Goal: Feedback & Contribution: Submit feedback/report problem

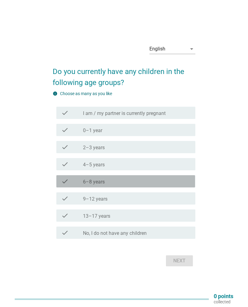
click at [121, 180] on div "check_box_outline_blank 6–8 years" at bounding box center [136, 181] width 107 height 7
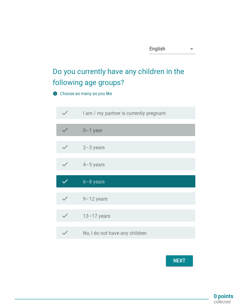
click at [149, 129] on div "check_box_outline_blank 0–1 year" at bounding box center [136, 129] width 107 height 7
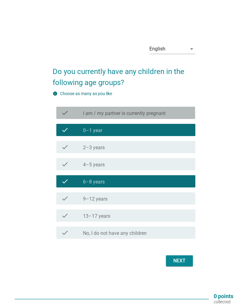
click at [169, 111] on div "check_box_outline_blank I am / my partner is currently pregnant" at bounding box center [136, 112] width 107 height 7
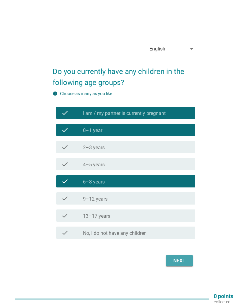
click at [183, 259] on div "Next" at bounding box center [179, 260] width 17 height 7
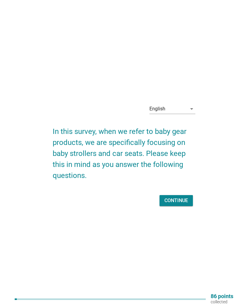
click at [185, 201] on div "Continue" at bounding box center [176, 200] width 24 height 7
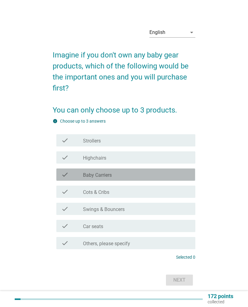
click at [168, 177] on div "check_box_outline_blank Baby Carriers" at bounding box center [136, 174] width 107 height 7
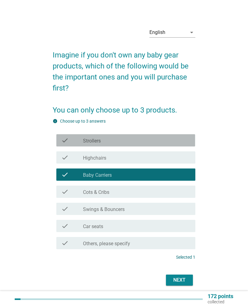
click at [173, 141] on div "check_box_outline_blank Strollers" at bounding box center [136, 140] width 107 height 7
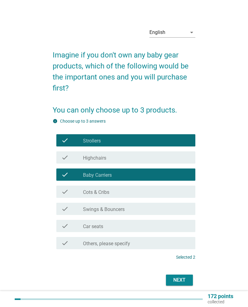
click at [152, 226] on div "check_box_outline_blank Car seats" at bounding box center [136, 225] width 107 height 7
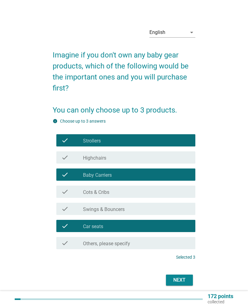
click at [183, 278] on div "Next" at bounding box center [179, 280] width 17 height 7
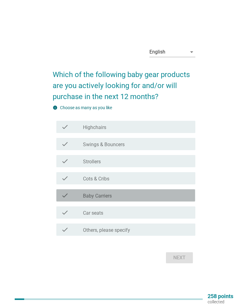
click at [175, 194] on div "check_box_outline_blank Baby Carriers" at bounding box center [136, 195] width 107 height 7
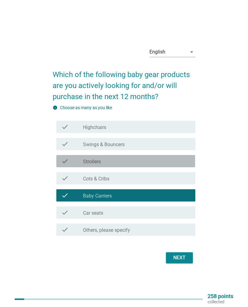
click at [186, 158] on div "check_box_outline_blank Strollers" at bounding box center [136, 161] width 107 height 7
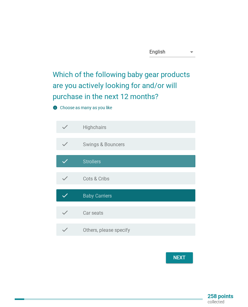
click at [176, 159] on div "check_box_outline_blank Strollers" at bounding box center [136, 161] width 107 height 7
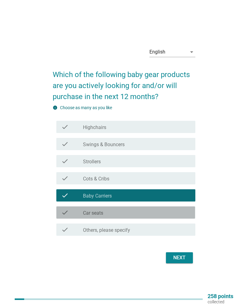
click at [161, 210] on div "check_box_outline_blank Car seats" at bounding box center [136, 212] width 107 height 7
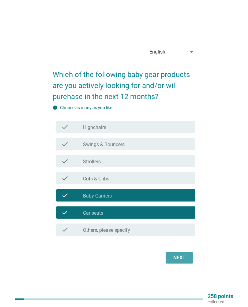
click at [182, 260] on div "Next" at bounding box center [179, 257] width 17 height 7
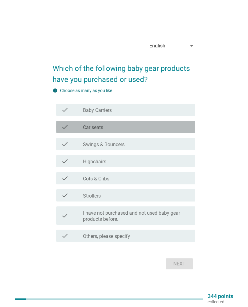
click at [171, 128] on div "check_box_outline_blank Car seats" at bounding box center [136, 126] width 107 height 7
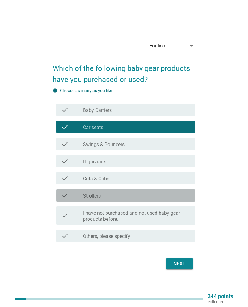
click at [159, 192] on div "check_box_outline_blank Strollers" at bounding box center [136, 195] width 107 height 7
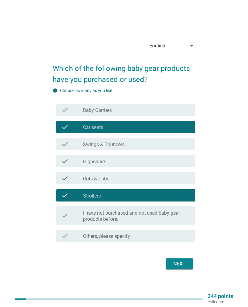
click at [185, 264] on div "Next" at bounding box center [179, 263] width 17 height 7
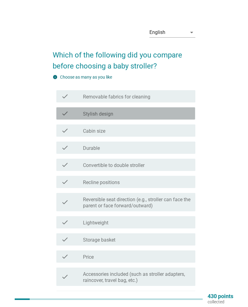
click at [175, 116] on div "check_box_outline_blank Stylish design" at bounding box center [136, 113] width 107 height 7
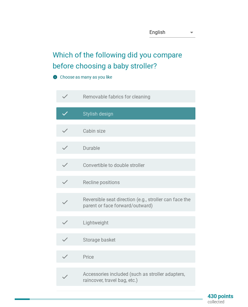
click at [179, 115] on div "check_box_outline_blank Stylish design" at bounding box center [136, 113] width 107 height 7
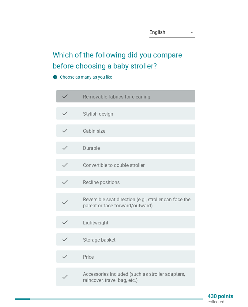
click at [189, 98] on div "check_box_outline_blank Removable fabrics for cleaning" at bounding box center [136, 96] width 107 height 7
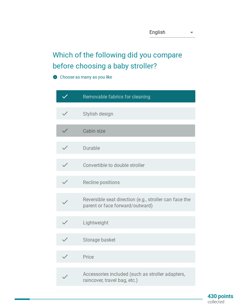
click at [174, 131] on div "check_box_outline_blank Cabin size" at bounding box center [136, 130] width 107 height 7
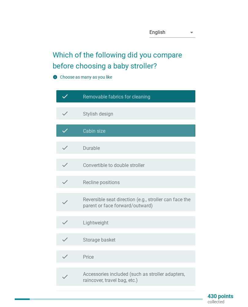
click at [181, 130] on div "check_box_outline_blank Cabin size" at bounding box center [136, 130] width 107 height 7
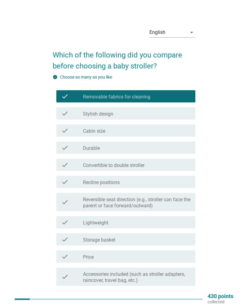
click at [177, 132] on div "check_box_outline_blank Cabin size" at bounding box center [136, 130] width 107 height 7
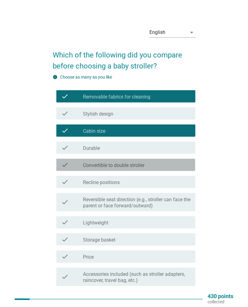
click at [178, 166] on div "check_box_outline_blank Convertible to double stroller" at bounding box center [136, 164] width 107 height 7
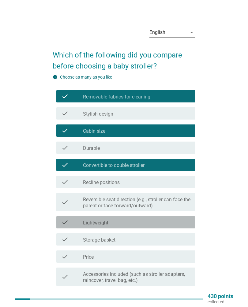
click at [178, 219] on div "check_box_outline_blank Lightweight" at bounding box center [136, 222] width 107 height 7
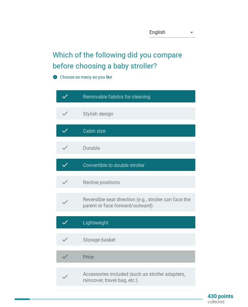
click at [178, 255] on div "check_box_outline_blank Price" at bounding box center [136, 256] width 107 height 7
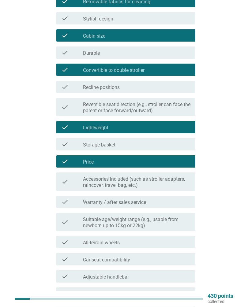
scroll to position [95, 0]
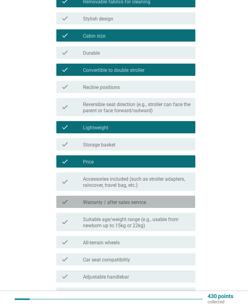
click at [173, 205] on div "check_box_outline_blank Warranty / after sales service" at bounding box center [136, 201] width 107 height 7
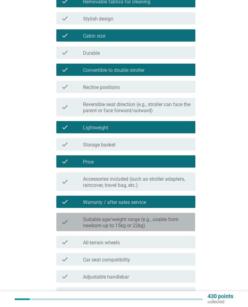
click at [173, 225] on label "Suitable age/weight range (e.g., usable from newborn up to 15kg or 22kg)" at bounding box center [136, 223] width 107 height 12
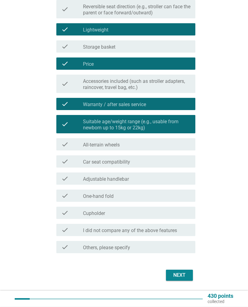
scroll to position [193, 0]
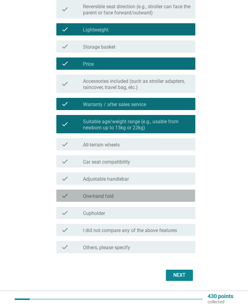
click at [173, 201] on div "check check_box_outline_blank One-hand fold" at bounding box center [125, 196] width 139 height 12
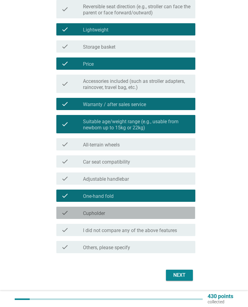
click at [177, 212] on div "check_box_outline_blank Cupholder" at bounding box center [136, 212] width 107 height 7
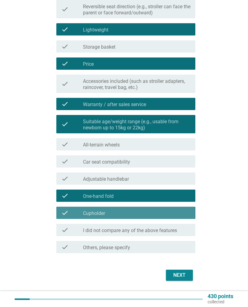
click at [181, 207] on div "check check_box_outline_blank Cupholder" at bounding box center [125, 213] width 139 height 12
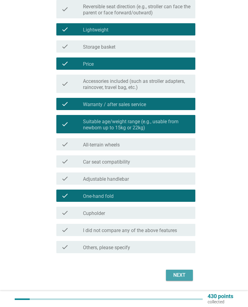
click at [188, 276] on button "Next" at bounding box center [179, 275] width 27 height 11
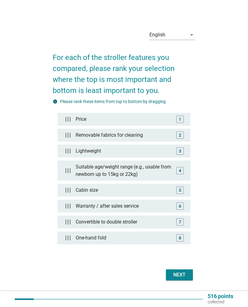
click at [185, 277] on div "Next" at bounding box center [179, 274] width 17 height 7
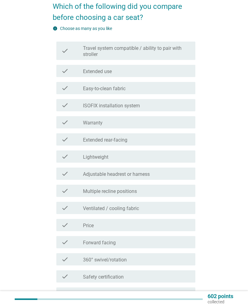
scroll to position [47, 0]
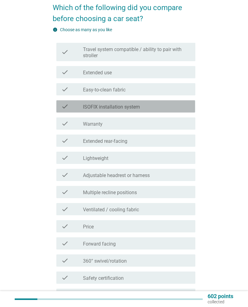
click at [179, 107] on div "check_box_outline_blank ISOFIX installation system" at bounding box center [136, 106] width 107 height 7
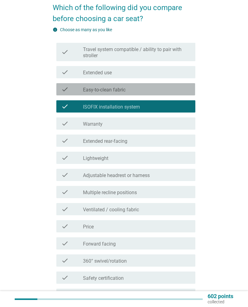
click at [179, 87] on div "check_box_outline_blank Easy-to-clean fabric" at bounding box center [136, 89] width 107 height 7
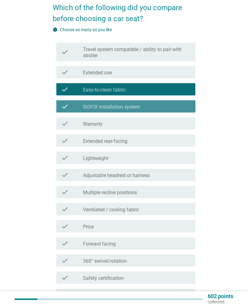
click at [175, 110] on div "check_box_outline_blank ISOFIX installation system" at bounding box center [136, 106] width 107 height 7
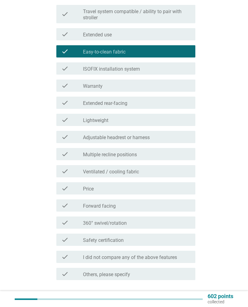
click at [176, 103] on div "check_box_outline_blank Extended rear-facing" at bounding box center [136, 102] width 107 height 7
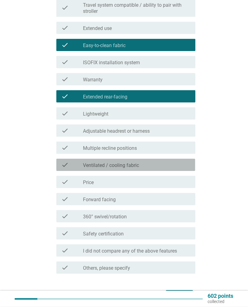
scroll to position [107, 0]
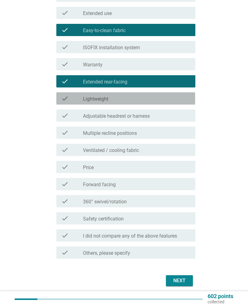
click at [173, 93] on div "check check_box_outline_blank Lightweight" at bounding box center [125, 98] width 139 height 12
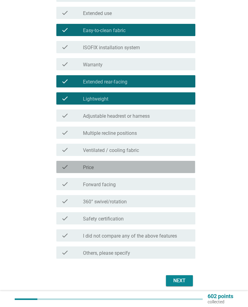
click at [173, 168] on div "check_box_outline_blank Price" at bounding box center [136, 166] width 107 height 7
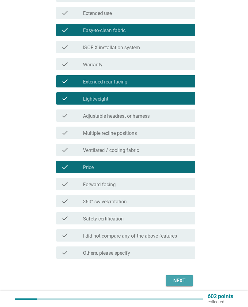
click at [181, 278] on div "Next" at bounding box center [179, 280] width 17 height 7
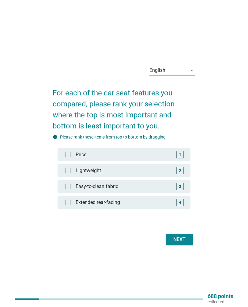
click at [183, 234] on button "Next" at bounding box center [179, 239] width 27 height 11
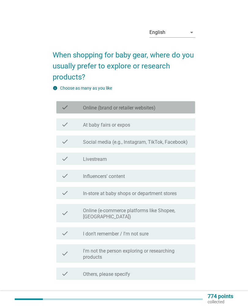
click at [167, 102] on div "check check_box_outline_blank Online (brand or retailer websites)" at bounding box center [125, 107] width 139 height 12
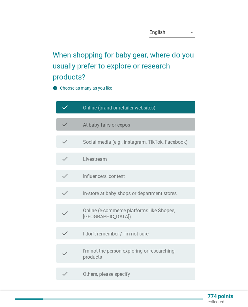
click at [167, 125] on div "check_box_outline_blank At baby fairs or expos" at bounding box center [136, 124] width 107 height 7
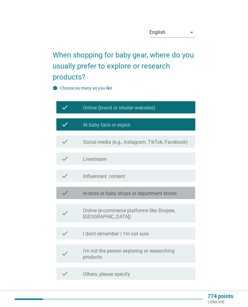
click at [180, 192] on div "check_box_outline_blank In-store at baby shops or department stores" at bounding box center [136, 192] width 107 height 7
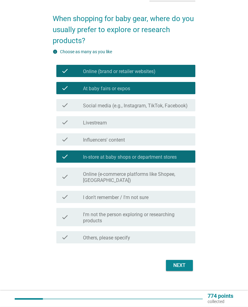
scroll to position [36, 0]
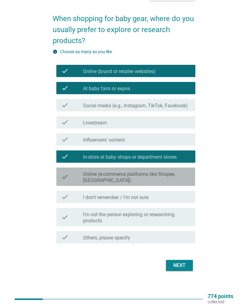
click at [173, 177] on label "Online (e-commerce platforms like Shopee, [GEOGRAPHIC_DATA])" at bounding box center [136, 177] width 107 height 12
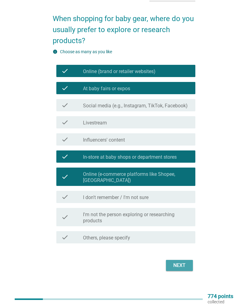
click at [181, 264] on div "Next" at bounding box center [179, 265] width 17 height 7
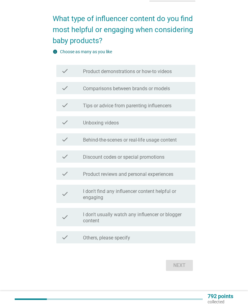
scroll to position [0, 0]
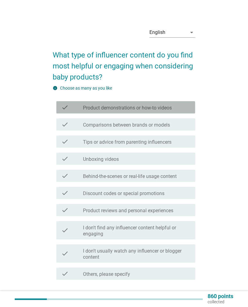
click at [180, 104] on div "check_box_outline_blank Product demonstrations or how-to videos" at bounding box center [136, 107] width 107 height 7
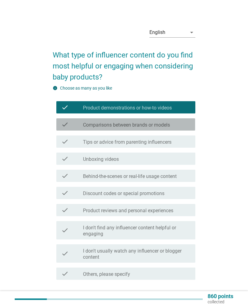
click at [185, 125] on div "check_box_outline_blank Comparisons between brands or models" at bounding box center [136, 124] width 107 height 7
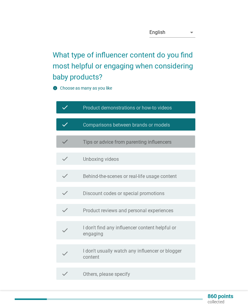
click at [180, 141] on div "check_box_outline_blank Tips or advice from parenting influencers" at bounding box center [136, 141] width 107 height 7
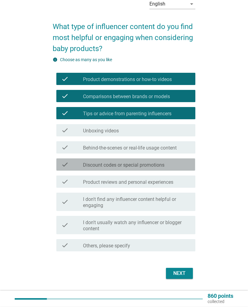
scroll to position [30, 0]
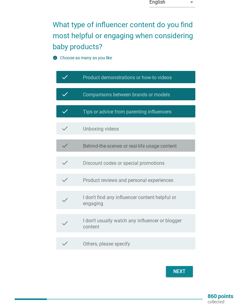
click at [177, 144] on label "Behind-the-scenes or real-life usage content" at bounding box center [130, 146] width 94 height 6
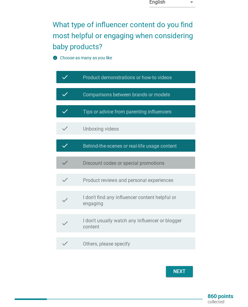
click at [175, 162] on div "check_box_outline_blank Discount codes or special promotions" at bounding box center [136, 162] width 107 height 7
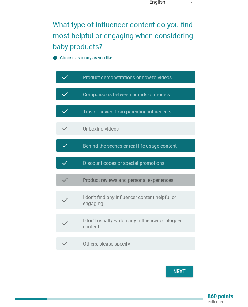
click at [180, 182] on div "check_box_outline_blank Product reviews and personal experiences" at bounding box center [136, 179] width 107 height 7
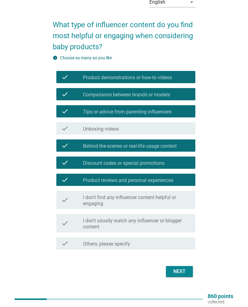
click at [183, 268] on button "Next" at bounding box center [179, 271] width 27 height 11
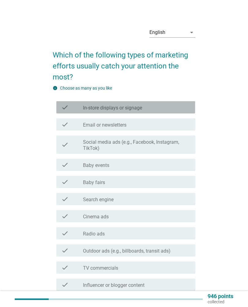
click at [171, 107] on div "check_box_outline_blank In-store displays or signage" at bounding box center [136, 107] width 107 height 7
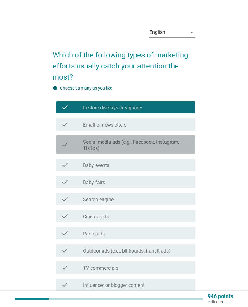
click at [178, 145] on label "Social media ads (e.g., Facebook, Instagram, TikTok)" at bounding box center [136, 145] width 107 height 12
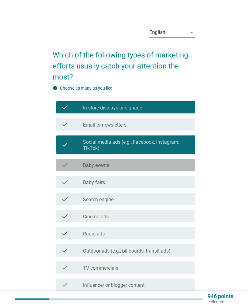
click at [170, 164] on div "check_box_outline_blank Baby events" at bounding box center [136, 164] width 107 height 7
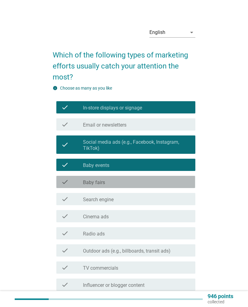
click at [164, 187] on div "check check_box_outline_blank Baby fairs" at bounding box center [125, 182] width 139 height 12
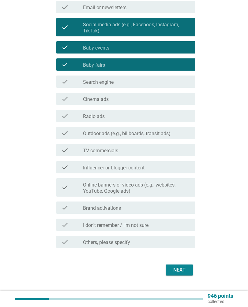
scroll to position [117, 0]
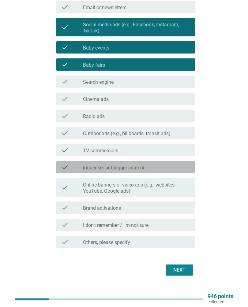
click at [156, 168] on div "check_box_outline_blank Influencer or blogger content" at bounding box center [136, 167] width 107 height 7
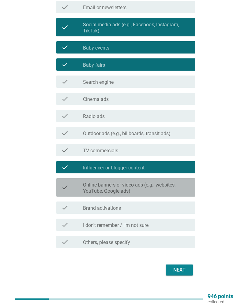
click at [147, 192] on label "Online banners or video ads (e.g., websites, YouTube, Google ads)" at bounding box center [136, 188] width 107 height 12
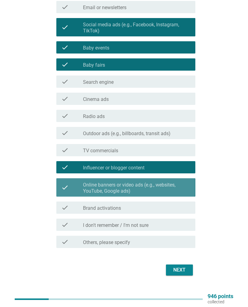
click at [152, 189] on label "Online banners or video ads (e.g., websites, YouTube, Google ads)" at bounding box center [136, 188] width 107 height 12
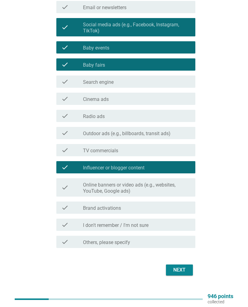
click at [187, 266] on button "Next" at bounding box center [179, 270] width 27 height 11
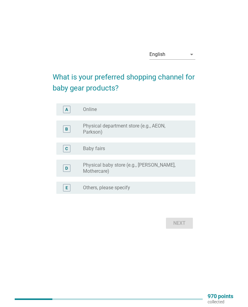
scroll to position [0, 0]
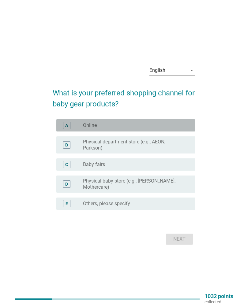
click at [175, 125] on div "radio_button_unchecked Online" at bounding box center [134, 125] width 102 height 6
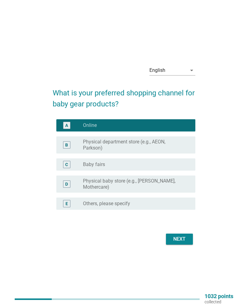
click at [188, 239] on button "Next" at bounding box center [179, 239] width 27 height 11
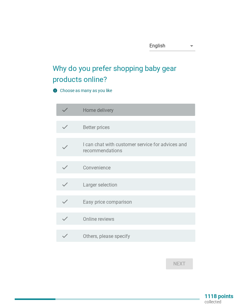
click at [183, 110] on div "check_box_outline_blank Home delivery" at bounding box center [136, 109] width 107 height 7
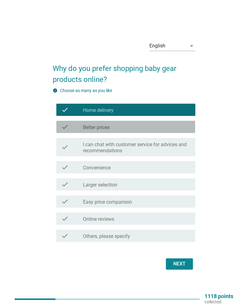
click at [173, 127] on div "check_box_outline_blank Better prices" at bounding box center [136, 126] width 107 height 7
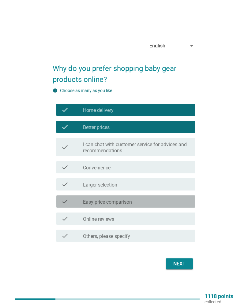
click at [156, 200] on div "check_box_outline_blank Easy price comparison" at bounding box center [136, 201] width 107 height 7
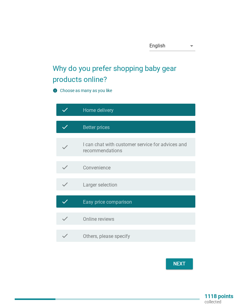
click at [162, 219] on div "check_box_outline_blank Online reviews" at bounding box center [136, 218] width 107 height 7
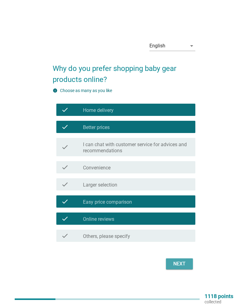
click at [178, 259] on button "Next" at bounding box center [179, 264] width 27 height 11
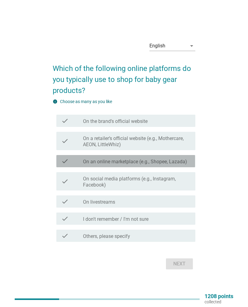
click at [173, 161] on label "On an online marketplace (e.g., Shopee, Lazada)" at bounding box center [135, 162] width 104 height 6
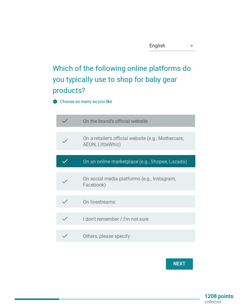
click at [182, 123] on div "check_box_outline_blank On the brand’s official website" at bounding box center [136, 120] width 107 height 7
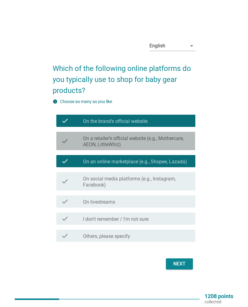
click at [176, 141] on label "On a retailer’s official website (e.g., Mothercare, AEON, LittleWhiz)" at bounding box center [136, 142] width 107 height 12
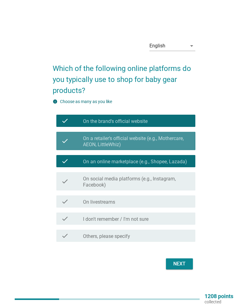
click at [180, 141] on label "On a retailer’s official website (e.g., Mothercare, AEON, LittleWhiz)" at bounding box center [136, 142] width 107 height 12
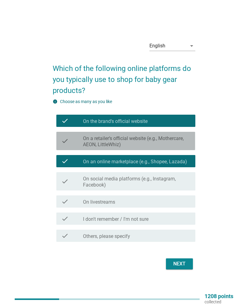
click at [177, 145] on label "On a retailer’s official website (e.g., Mothercare, AEON, LittleWhiz)" at bounding box center [136, 142] width 107 height 12
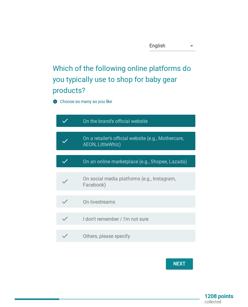
click at [184, 265] on div "Next" at bounding box center [179, 263] width 17 height 7
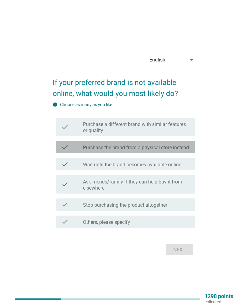
click at [177, 145] on label "Purchase the brand from a physical store instead" at bounding box center [136, 148] width 106 height 6
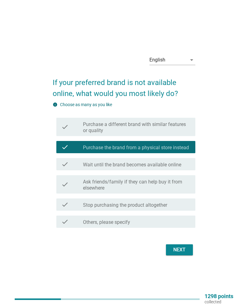
click at [181, 246] on div "Next" at bounding box center [179, 249] width 17 height 7
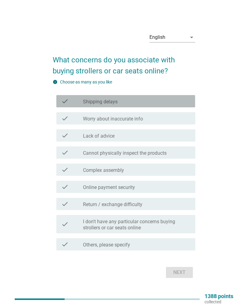
click at [188, 105] on div "check check_box_outline_blank Shipping delays" at bounding box center [125, 101] width 139 height 12
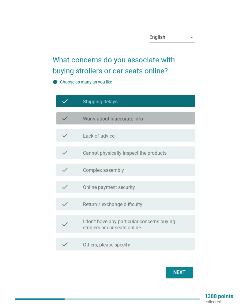
click at [185, 121] on div "check_box_outline_blank Worry about inaccurate info" at bounding box center [136, 118] width 107 height 7
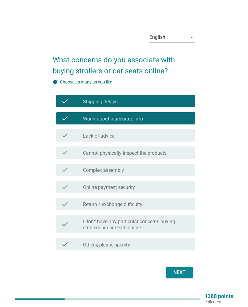
click at [179, 155] on div "check_box_outline_blank Cannot physically inspect the products" at bounding box center [136, 152] width 107 height 7
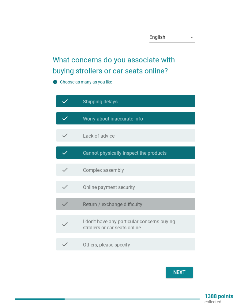
click at [177, 207] on div "check_box_outline_blank Return / exchange difficulty" at bounding box center [136, 203] width 107 height 7
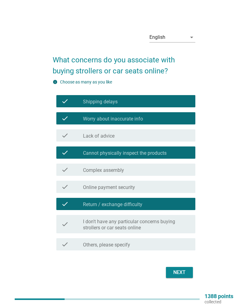
click at [181, 267] on button "Next" at bounding box center [179, 272] width 27 height 11
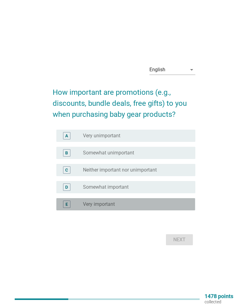
click at [171, 207] on div "radio_button_unchecked Very important" at bounding box center [134, 204] width 102 height 6
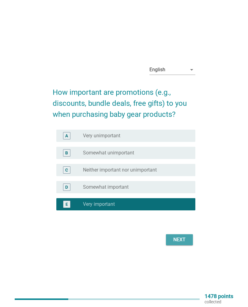
click at [180, 238] on div "Next" at bounding box center [179, 239] width 17 height 7
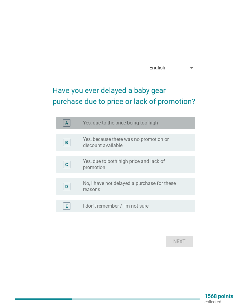
click at [185, 126] on div "radio_button_unchecked Yes, due to the price being too high" at bounding box center [136, 122] width 107 height 7
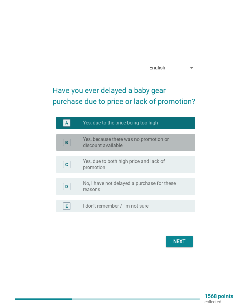
click at [179, 145] on label "Yes, because there was no promotion or discount available" at bounding box center [134, 142] width 102 height 12
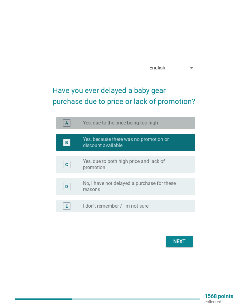
click at [183, 122] on div "radio_button_unchecked Yes, due to the price being too high" at bounding box center [134, 123] width 102 height 6
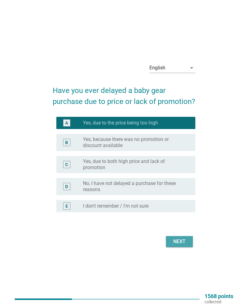
click at [181, 237] on button "Next" at bounding box center [179, 241] width 27 height 11
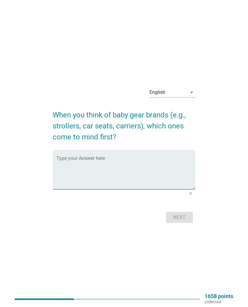
click at [116, 160] on textarea "Type your Answer here" at bounding box center [125, 173] width 139 height 32
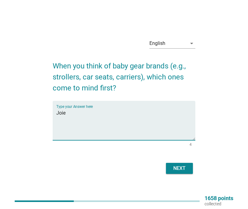
type textarea "Joie"
click at [176, 168] on div "Next" at bounding box center [179, 168] width 17 height 7
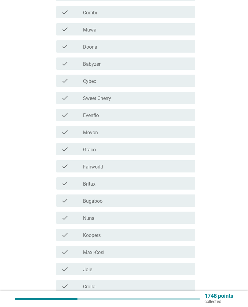
scroll to position [136, 0]
click at [167, 202] on div "check_box_outline_blank Bugaboo" at bounding box center [136, 200] width 107 height 7
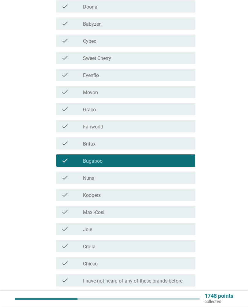
scroll to position [176, 0]
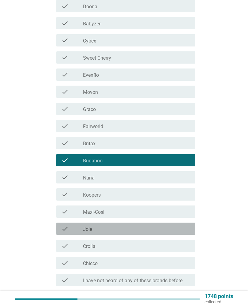
click at [175, 230] on div "check_box_outline_blank Joie" at bounding box center [136, 228] width 107 height 7
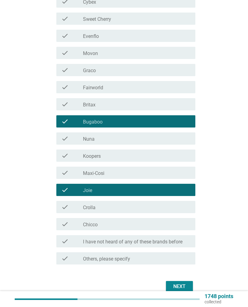
scroll to position [240, 0]
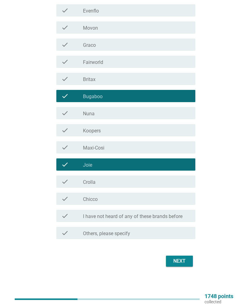
click at [181, 263] on div "Next" at bounding box center [179, 261] width 17 height 7
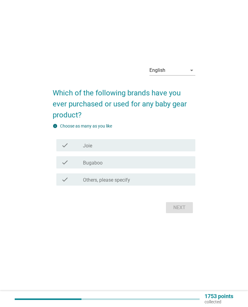
scroll to position [0, 0]
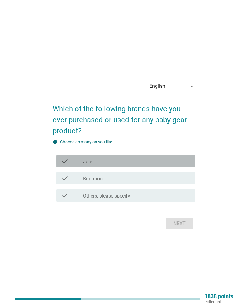
click at [171, 165] on div "check check_box_outline_blank Joie" at bounding box center [125, 161] width 139 height 12
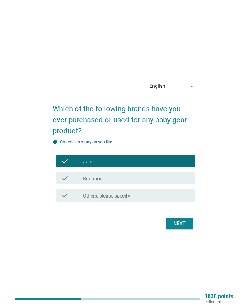
click at [187, 219] on button "Next" at bounding box center [179, 223] width 27 height 11
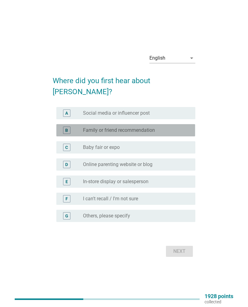
click at [175, 127] on div "radio_button_unchecked Family or friend recommendation" at bounding box center [134, 130] width 102 height 6
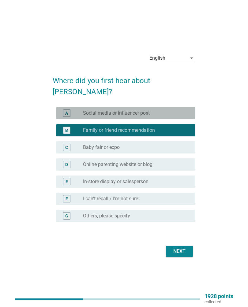
click at [170, 112] on div "A radio_button_unchecked Social media or influencer post" at bounding box center [125, 113] width 139 height 12
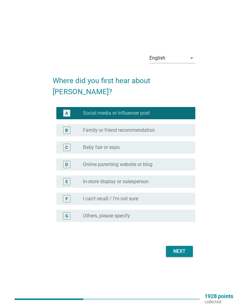
click at [170, 141] on div "C radio_button_unchecked Baby fair or expo" at bounding box center [125, 147] width 139 height 12
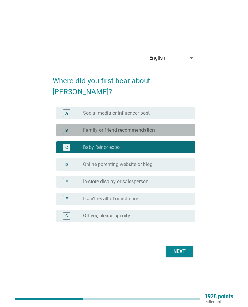
click at [174, 127] on div "radio_button_unchecked Family or friend recommendation" at bounding box center [134, 130] width 102 height 6
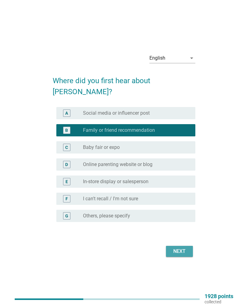
click at [186, 248] on div "Next" at bounding box center [179, 251] width 17 height 7
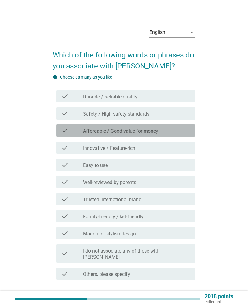
click at [158, 128] on div "check_box_outline_blank Affordable / Good value for money" at bounding box center [136, 130] width 107 height 7
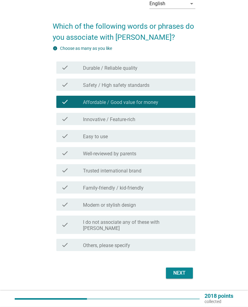
scroll to position [35, 0]
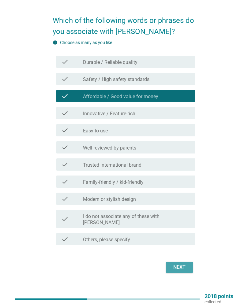
click at [182, 264] on div "Next" at bounding box center [179, 267] width 17 height 7
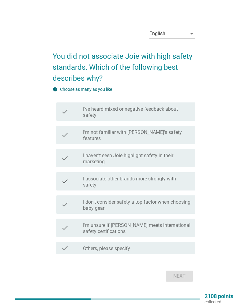
click at [171, 172] on div "check check_box_outline_blank I associate other brands more strongly with safety" at bounding box center [125, 181] width 139 height 18
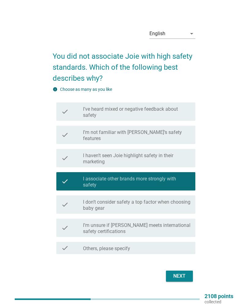
click at [171, 176] on label "I associate other brands more strongly with safety" at bounding box center [136, 182] width 107 height 12
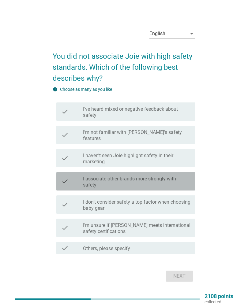
click at [184, 178] on label "I associate other brands more strongly with safety" at bounding box center [136, 182] width 107 height 12
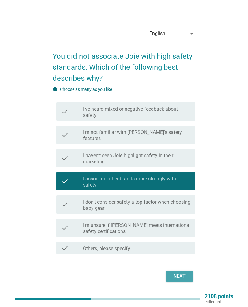
click at [192, 271] on button "Next" at bounding box center [179, 276] width 27 height 11
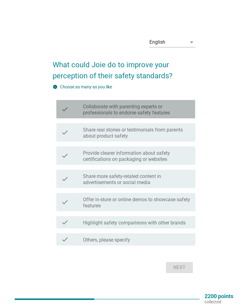
click at [186, 110] on label "Collaborate with parenting experts or professionals to endorse safety features" at bounding box center [136, 110] width 107 height 12
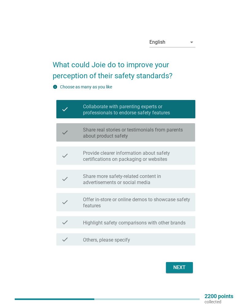
click at [177, 134] on label "Share real stories or testimonials from parents about product safety" at bounding box center [136, 133] width 107 height 12
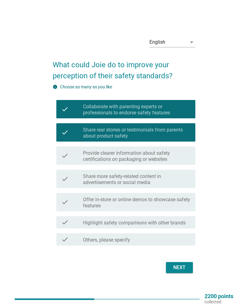
click at [187, 264] on div "Next" at bounding box center [179, 267] width 17 height 7
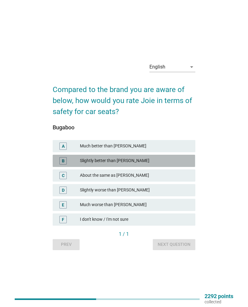
click at [156, 162] on div "Slightly better than [PERSON_NAME]" at bounding box center [135, 160] width 110 height 7
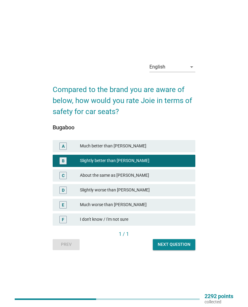
click at [191, 245] on button "Next question" at bounding box center [174, 244] width 43 height 11
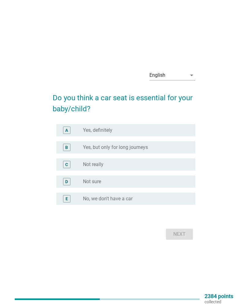
click at [177, 126] on div "A radio_button_unchecked Yes, definitely" at bounding box center [125, 130] width 139 height 12
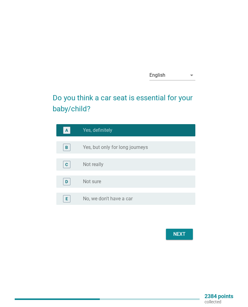
click at [192, 234] on button "Next" at bounding box center [179, 234] width 27 height 11
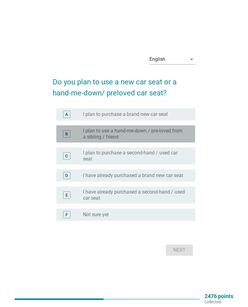
click at [179, 133] on label "I plan to use a hand-me-down / pre-loved from a sibling / friend" at bounding box center [134, 134] width 102 height 12
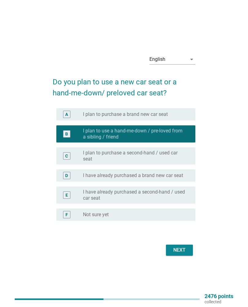
click at [189, 250] on button "Next" at bounding box center [179, 250] width 27 height 11
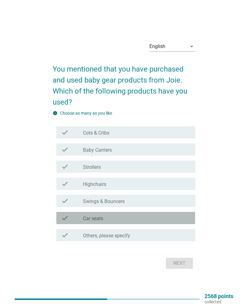
click at [140, 214] on div "check check_box_outline_blank Car seats" at bounding box center [125, 218] width 139 height 12
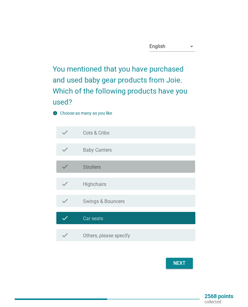
click at [149, 163] on div "check_box_outline_blank Strollers" at bounding box center [136, 166] width 107 height 7
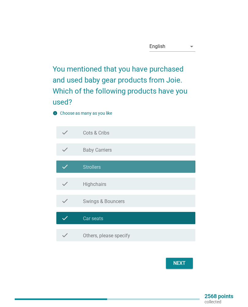
click at [190, 261] on button "Next" at bounding box center [179, 263] width 27 height 11
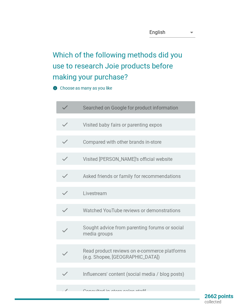
click at [185, 108] on div "check_box_outline_blank Searched on Google for product information" at bounding box center [136, 107] width 107 height 7
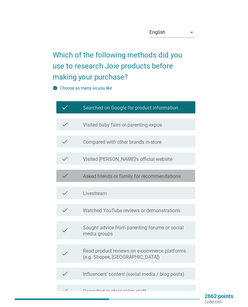
click at [148, 172] on div "check_box_outline_blank Asked friends or family for recommendations" at bounding box center [136, 175] width 107 height 7
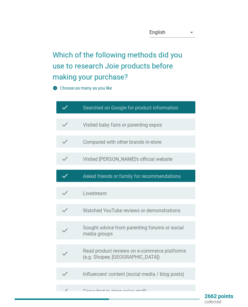
scroll to position [92, 0]
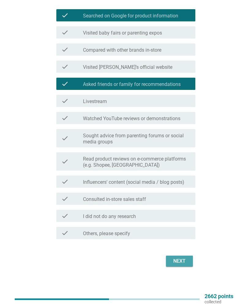
click at [184, 259] on div "Next" at bounding box center [179, 261] width 17 height 7
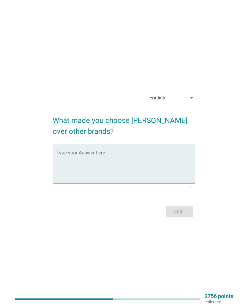
click at [154, 152] on textarea "Type your Answer here" at bounding box center [125, 168] width 139 height 32
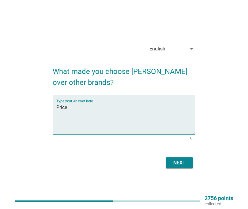
type textarea "Price"
click at [182, 163] on div "Next" at bounding box center [179, 162] width 17 height 7
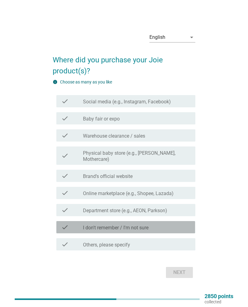
click at [160, 229] on div "check_box_outline_blank I don't remember / I'm not sure" at bounding box center [136, 227] width 107 height 7
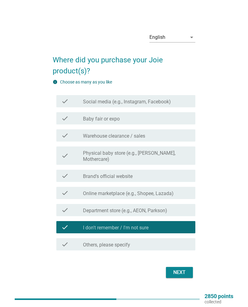
click at [176, 266] on div "Next" at bounding box center [124, 272] width 142 height 15
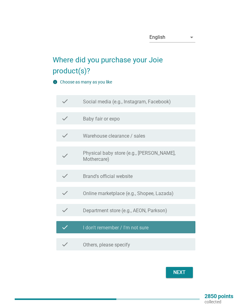
click at [172, 222] on div "check check_box_outline_blank I don't remember / I'm not sure" at bounding box center [125, 227] width 139 height 12
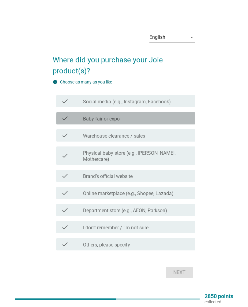
click at [162, 115] on div "check_box_outline_blank Baby fair or expo" at bounding box center [136, 118] width 107 height 7
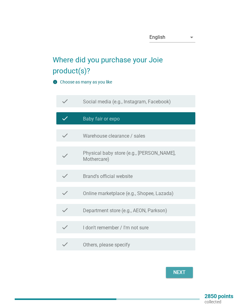
click at [183, 267] on button "Next" at bounding box center [179, 272] width 27 height 11
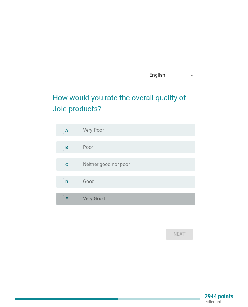
click at [154, 197] on div "radio_button_unchecked Very Good" at bounding box center [134, 199] width 102 height 6
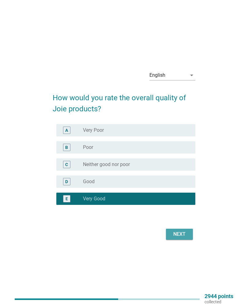
click at [176, 234] on div "Next" at bounding box center [179, 234] width 17 height 7
